Goal: Task Accomplishment & Management: Use online tool/utility

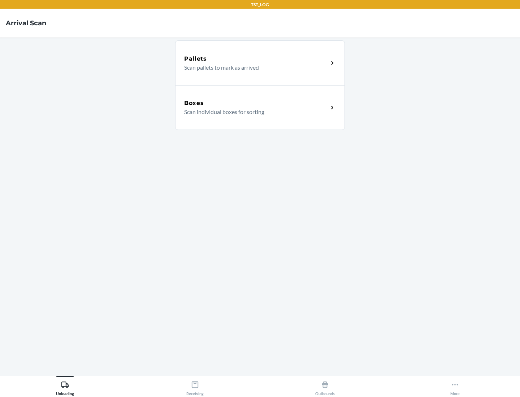
click at [256, 103] on div "Boxes" at bounding box center [256, 103] width 144 height 9
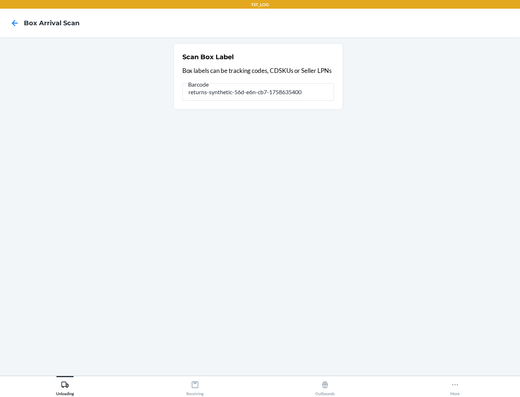
type input "returns-synthetic-56d-e6n-cb7-1758635400"
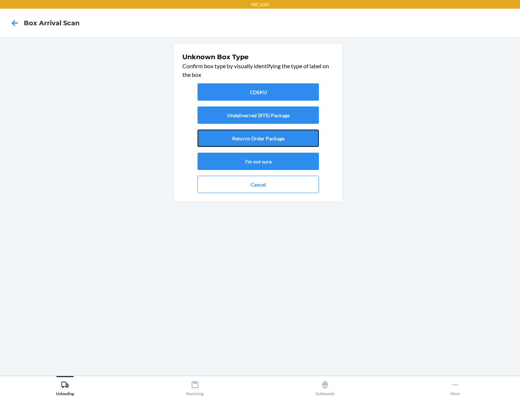
click at [258, 138] on button "Returns Order Package" at bounding box center [257, 138] width 121 height 17
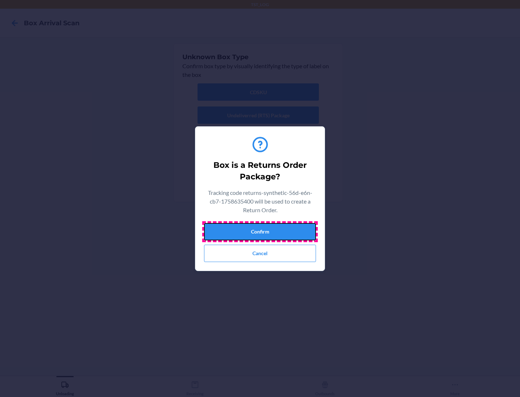
click at [260, 231] on button "Confirm" at bounding box center [260, 231] width 112 height 17
